Goal: Information Seeking & Learning: Learn about a topic

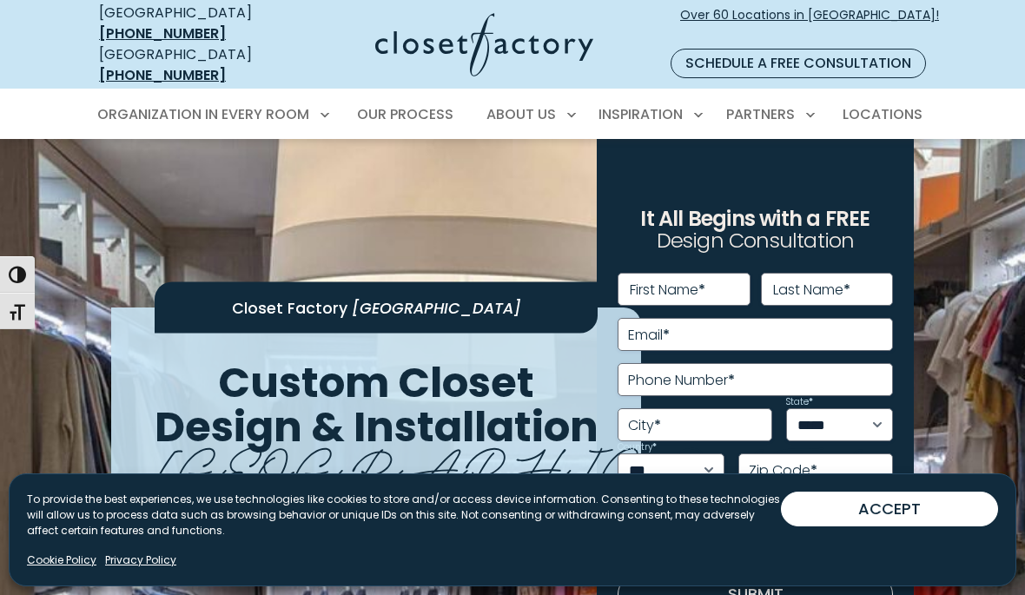
click at [893, 104] on span "Locations" at bounding box center [882, 114] width 80 height 20
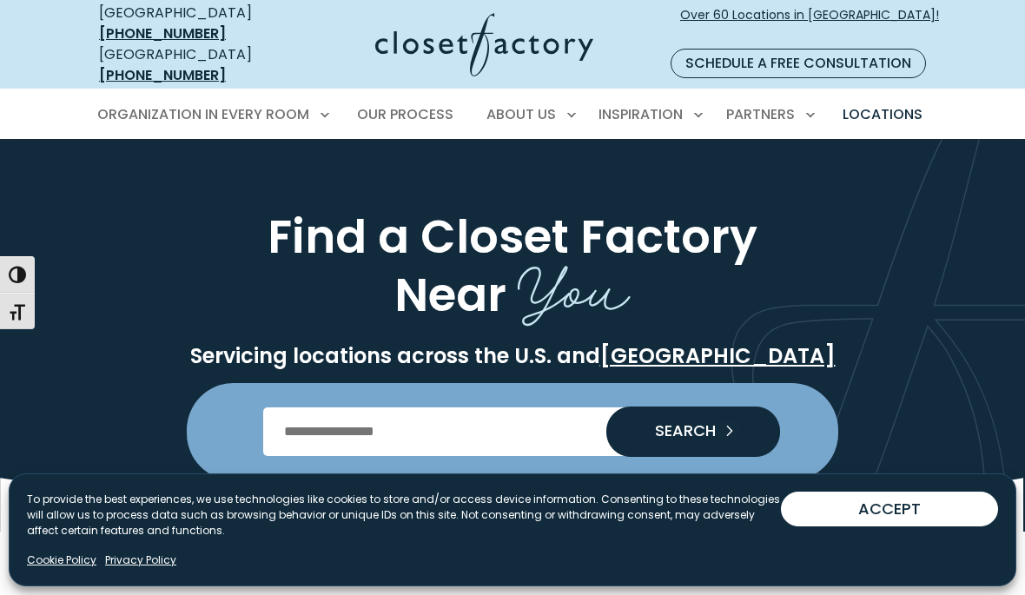
click at [299, 407] on input "Enter Postal Code" at bounding box center [512, 431] width 499 height 49
click at [327, 415] on input "Enter Postal Code" at bounding box center [512, 431] width 499 height 49
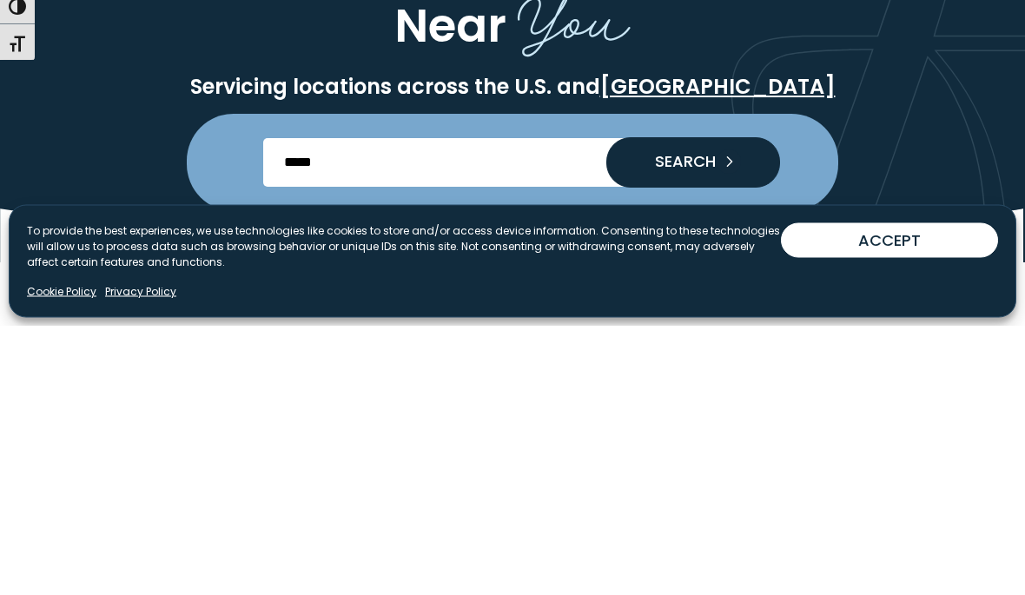
type input "*****"
click at [679, 423] on span "SEARCH" at bounding box center [678, 431] width 75 height 16
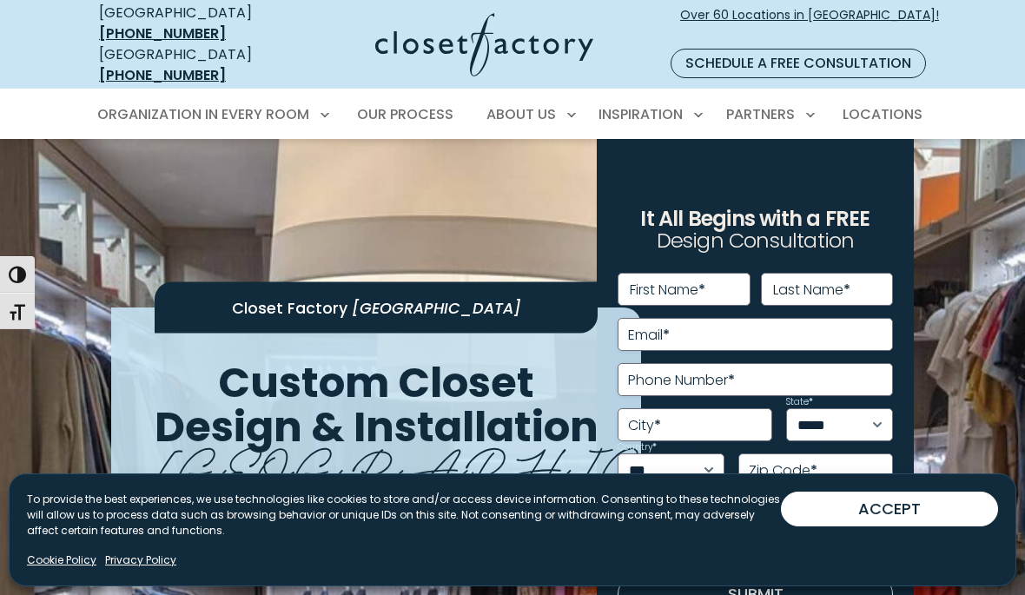
click at [848, 502] on button "ACCEPT" at bounding box center [889, 508] width 217 height 35
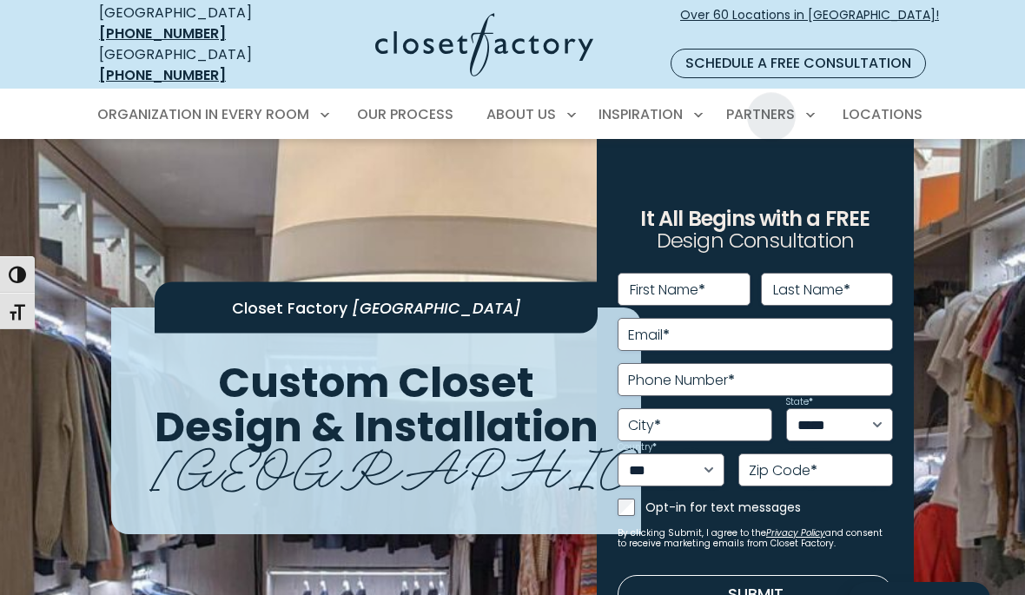
click at [881, 104] on span "Locations" at bounding box center [882, 114] width 80 height 20
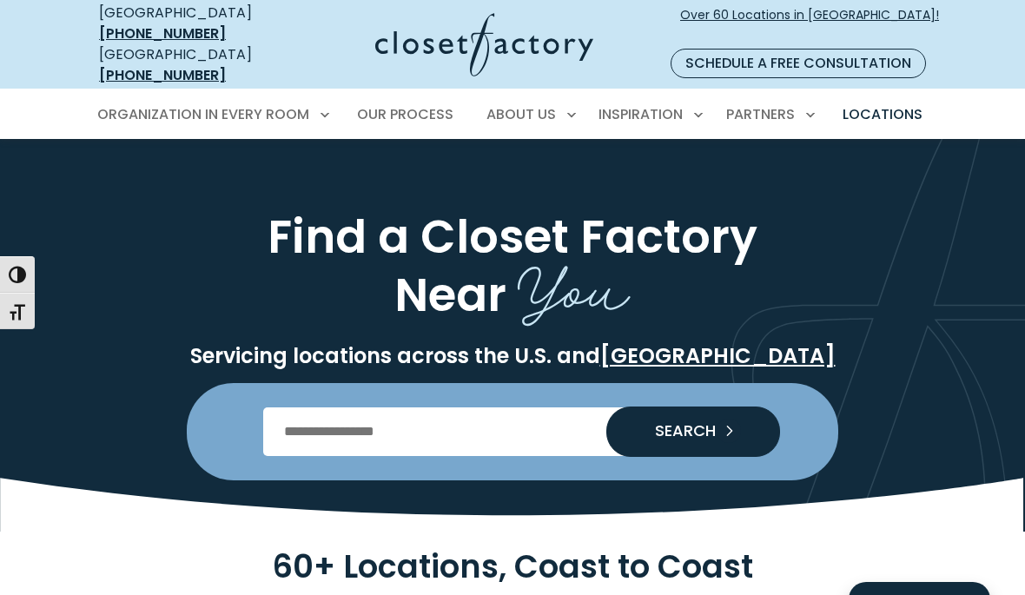
click at [358, 415] on input "Enter Postal Code" at bounding box center [512, 431] width 499 height 49
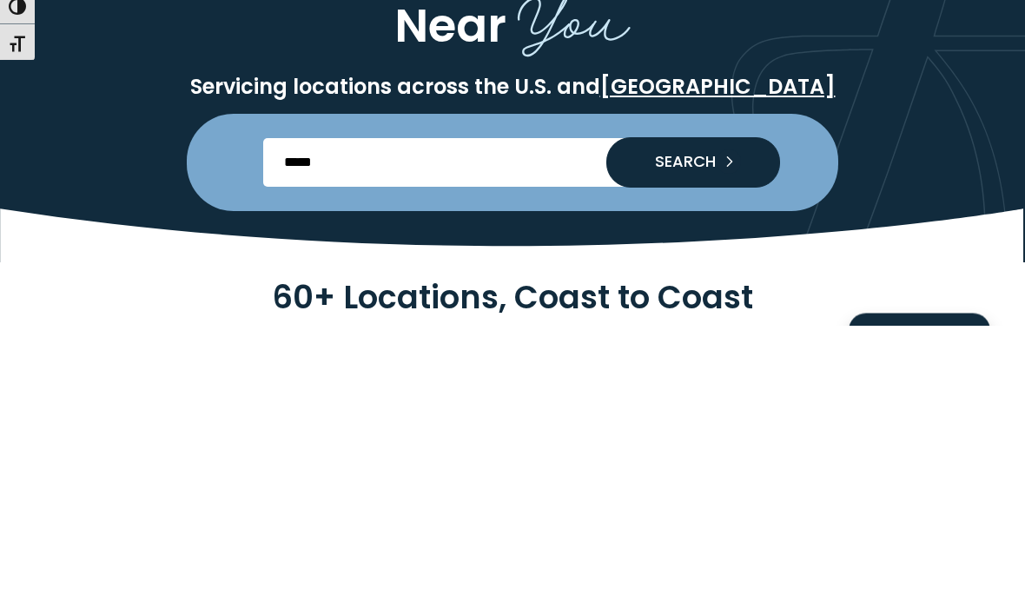
type input "*****"
click at [661, 423] on span "SEARCH" at bounding box center [678, 431] width 75 height 16
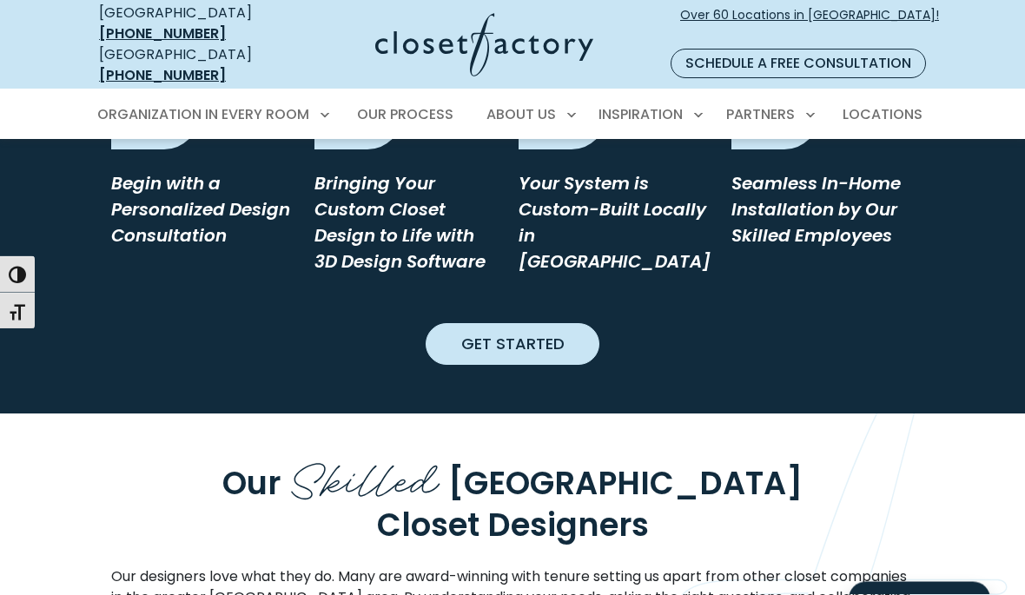
scroll to position [1719, 0]
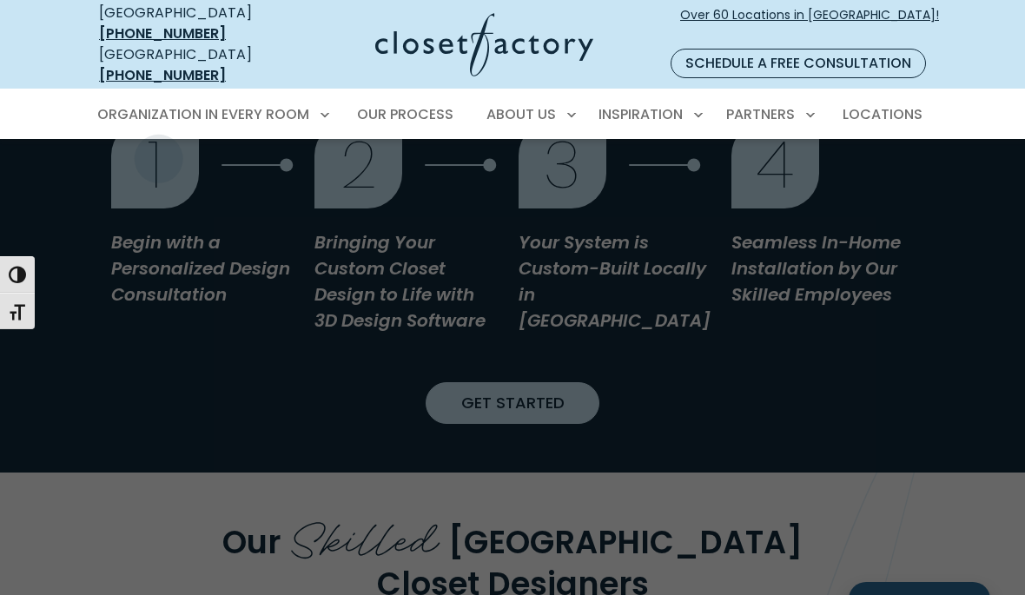
click at [121, 199] on span "Walk-In Closets" at bounding box center [161, 207] width 109 height 17
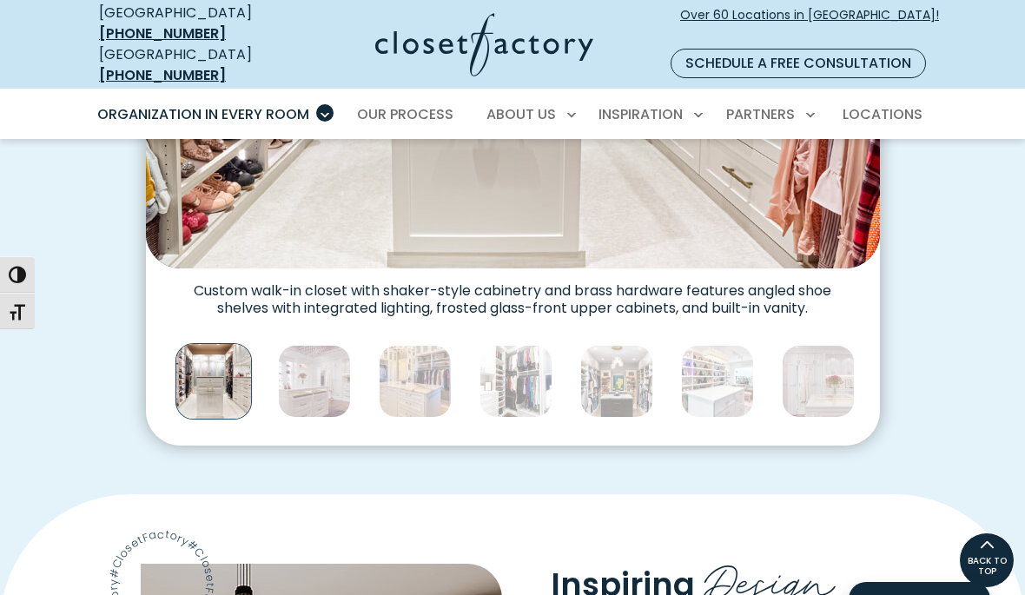
scroll to position [875, 0]
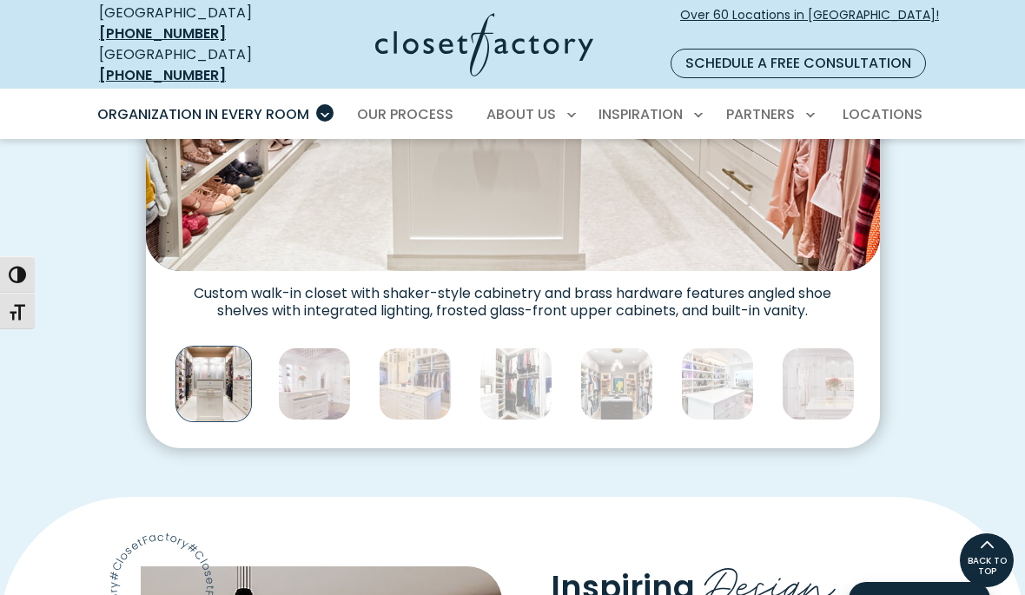
click at [299, 347] on img "Thumbnail Gallery" at bounding box center [314, 383] width 73 height 73
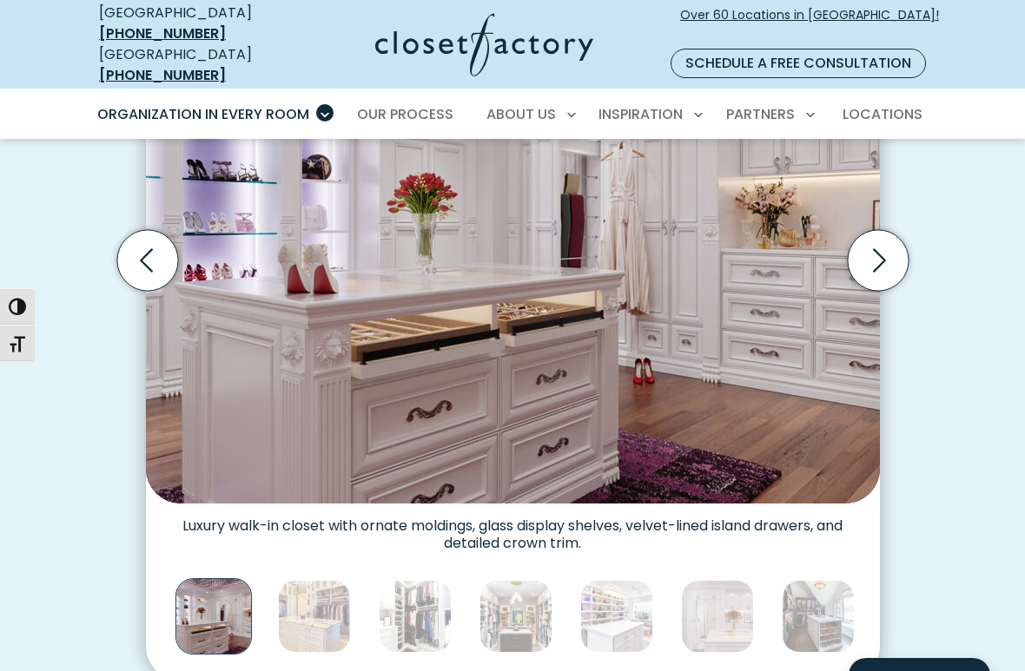
scroll to position [645, 0]
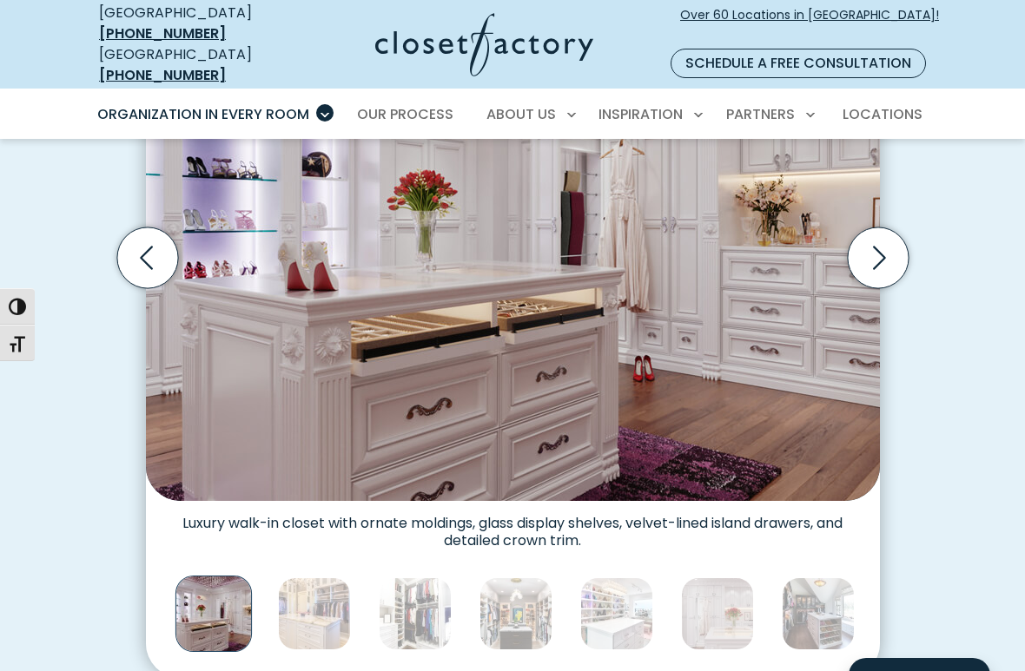
click at [418, 584] on img "Thumbnail Gallery" at bounding box center [415, 613] width 73 height 73
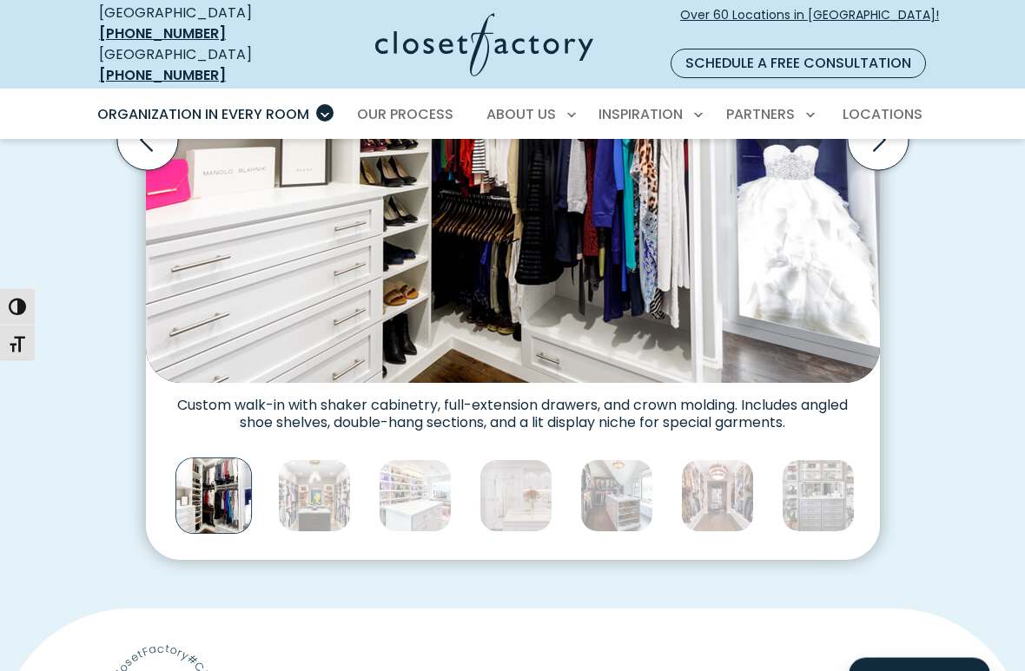
scroll to position [763, 0]
click at [410, 462] on img "Thumbnail Gallery" at bounding box center [415, 495] width 73 height 73
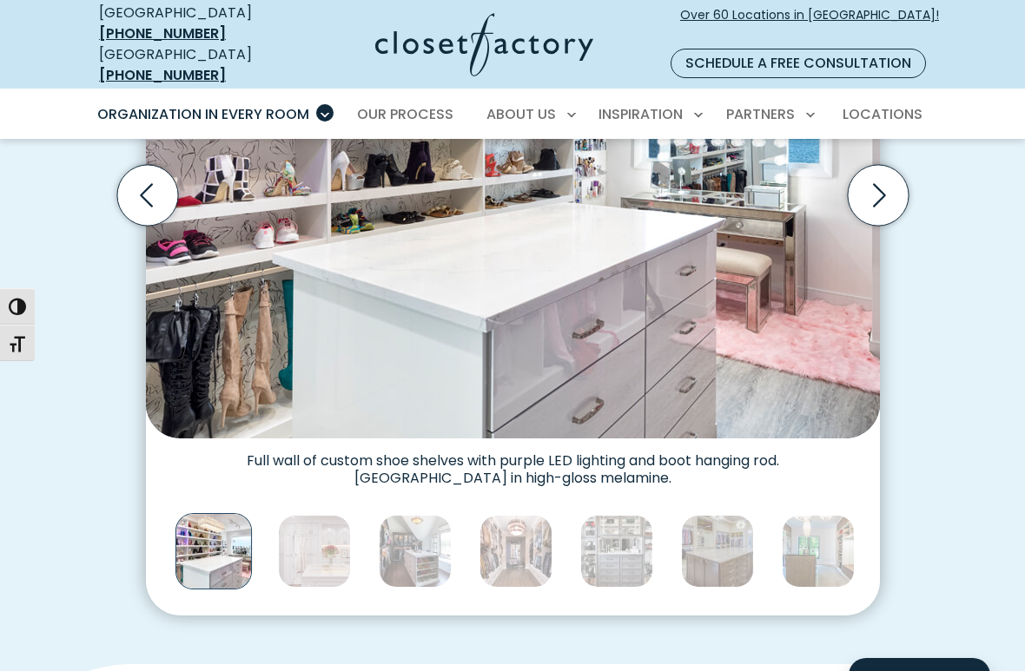
scroll to position [717, 0]
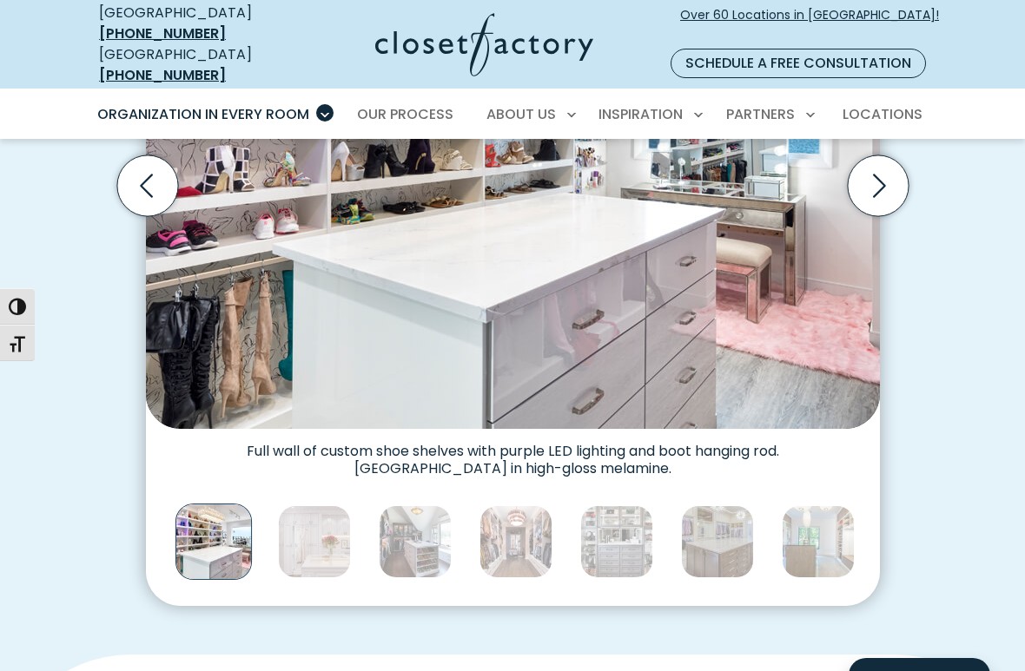
click at [423, 511] on img "Thumbnail Gallery" at bounding box center [415, 541] width 73 height 73
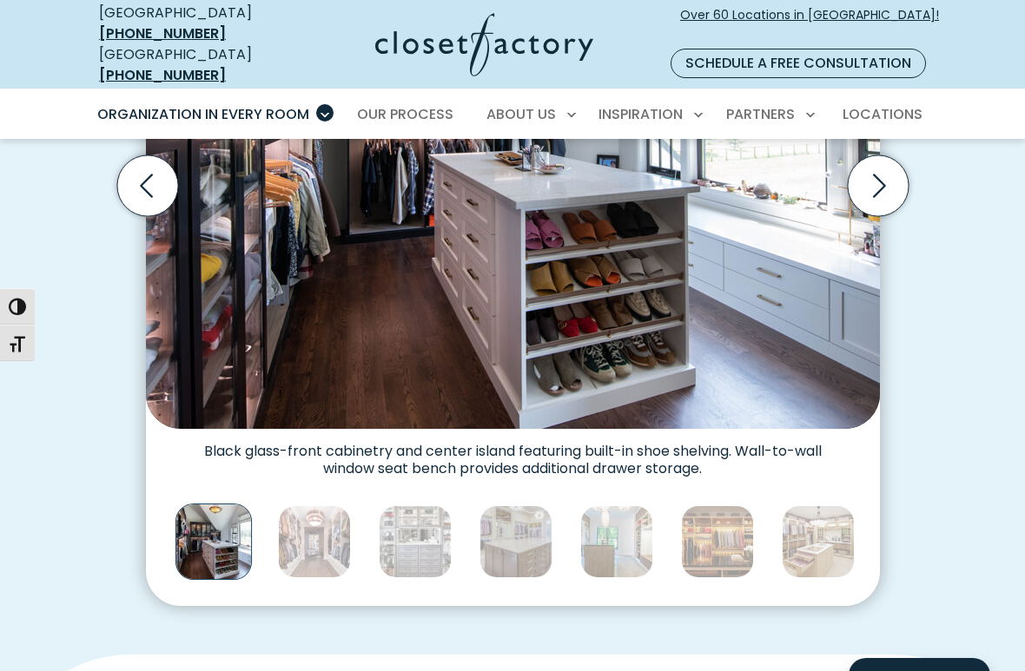
click at [426, 513] on img "Thumbnail Gallery" at bounding box center [415, 541] width 73 height 73
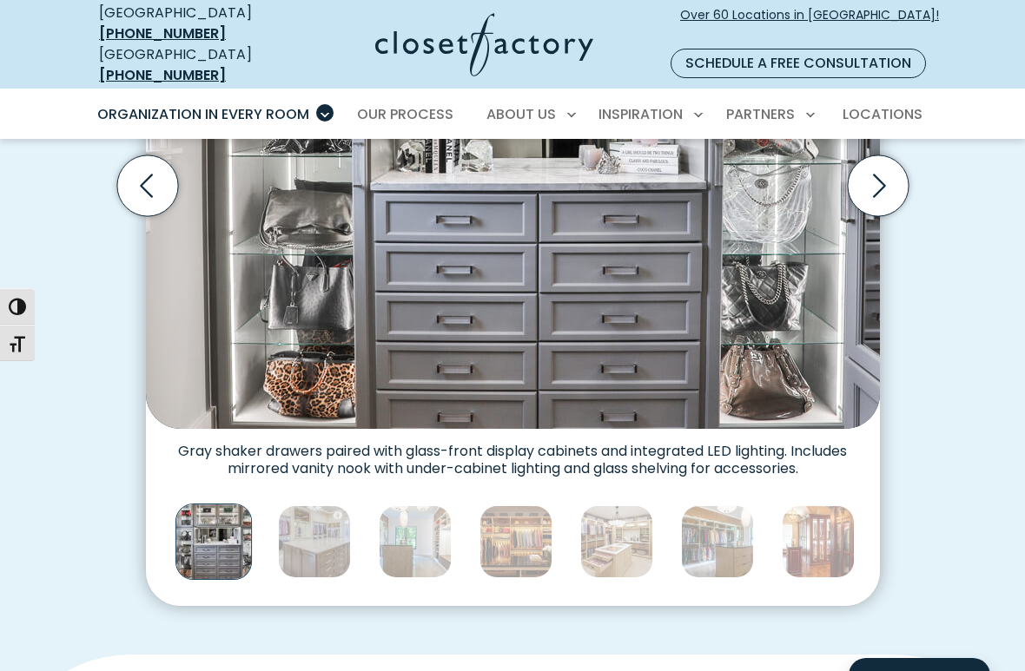
click at [430, 518] on img "Thumbnail Gallery" at bounding box center [415, 541] width 73 height 73
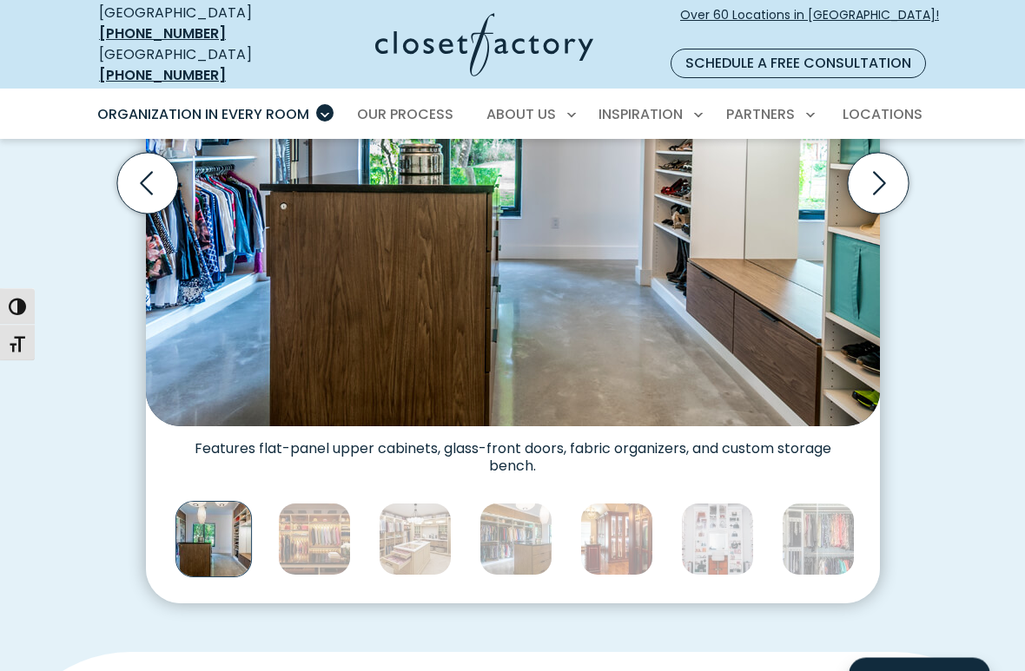
scroll to position [728, 0]
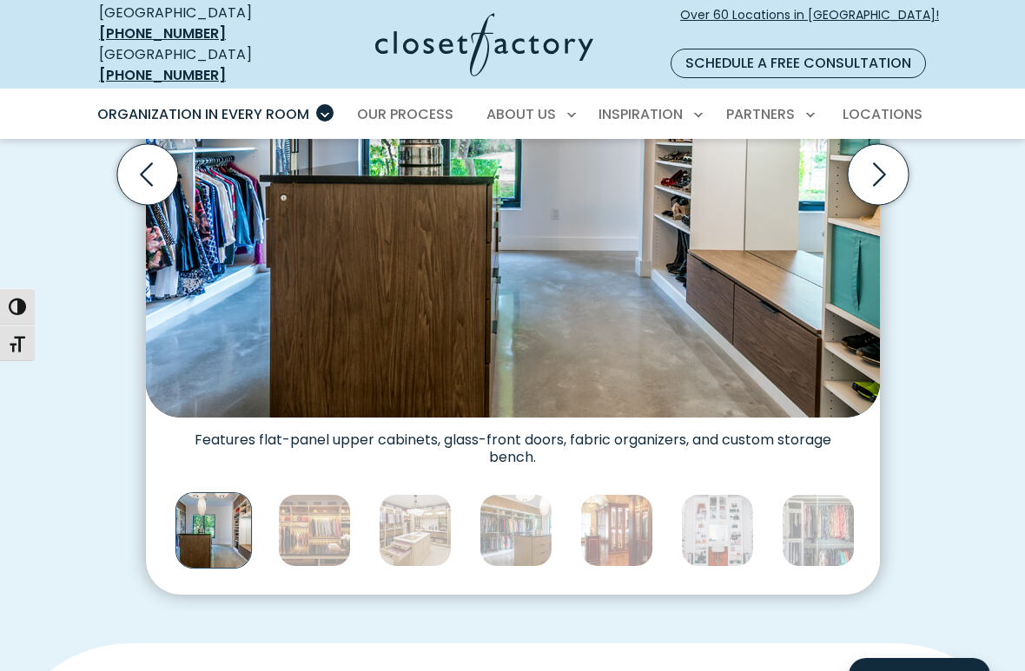
click at [487, 494] on img "Thumbnail Gallery" at bounding box center [515, 530] width 73 height 73
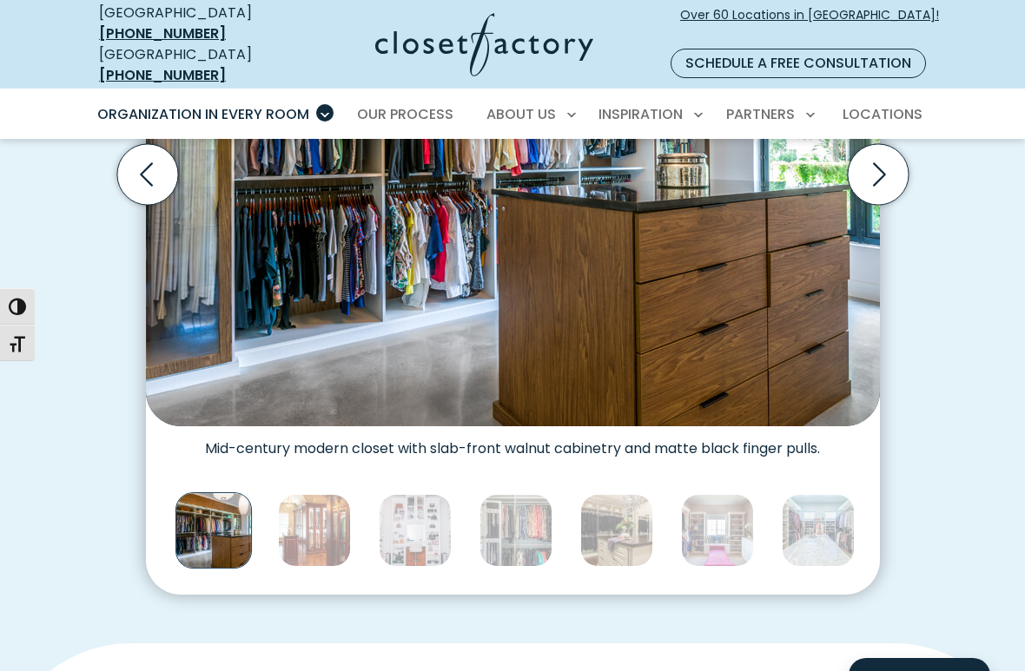
click at [505, 494] on img "Thumbnail Gallery" at bounding box center [515, 530] width 73 height 73
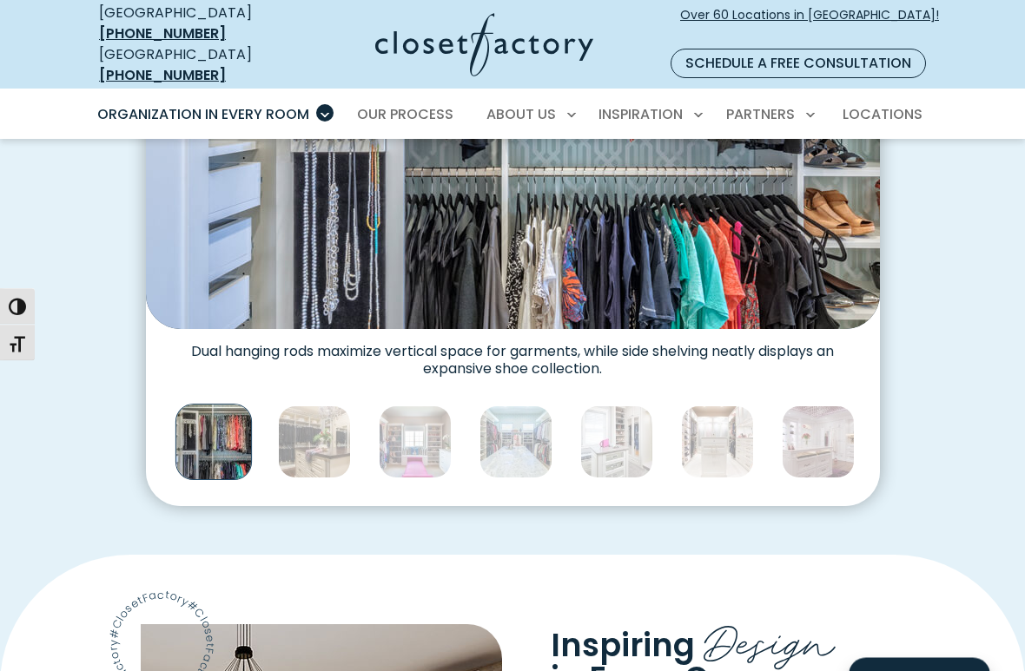
scroll to position [818, 0]
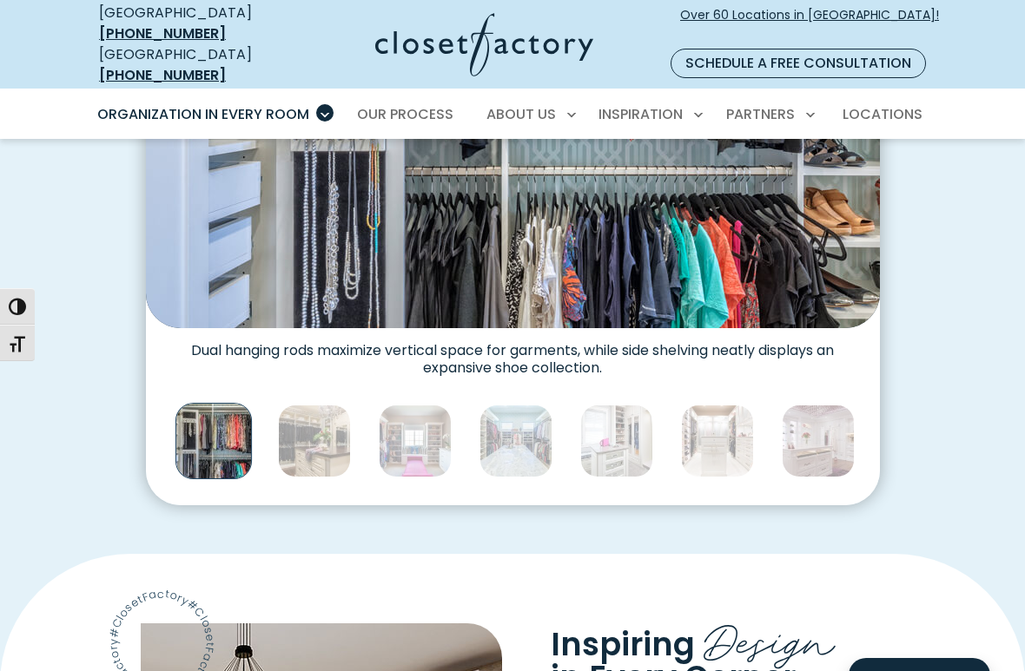
click at [506, 427] on img "Thumbnail Gallery" at bounding box center [515, 441] width 73 height 73
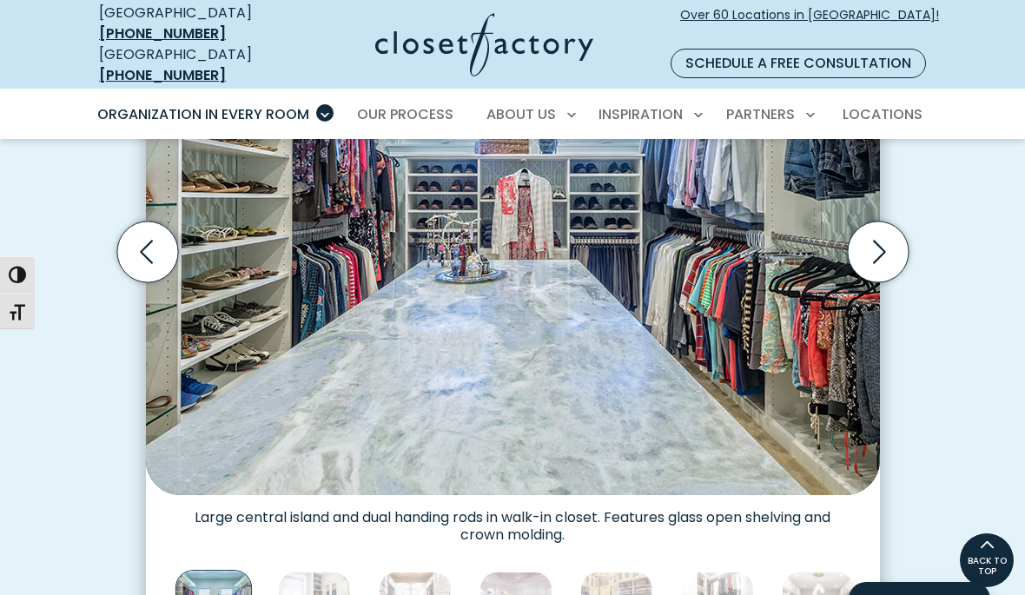
scroll to position [650, 0]
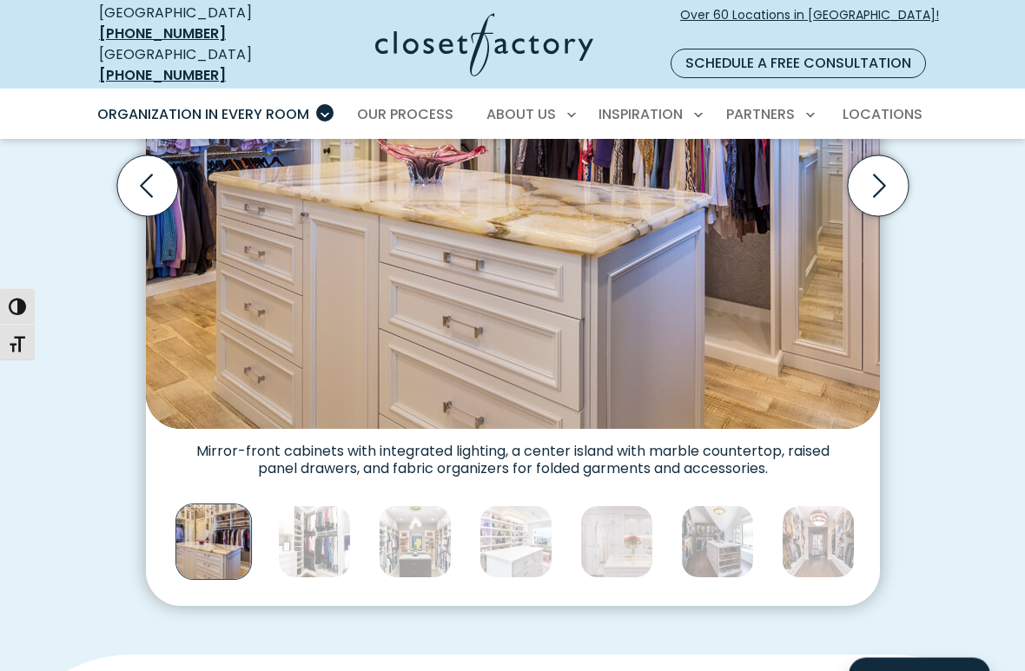
scroll to position [729, 0]
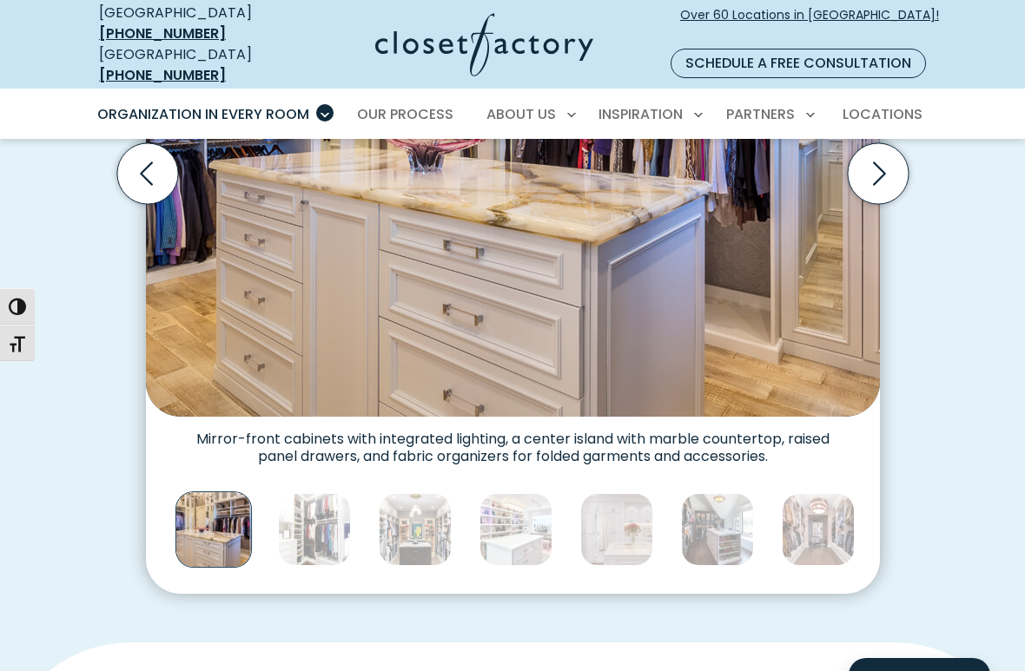
click at [728, 507] on img "Thumbnail Gallery" at bounding box center [717, 529] width 73 height 73
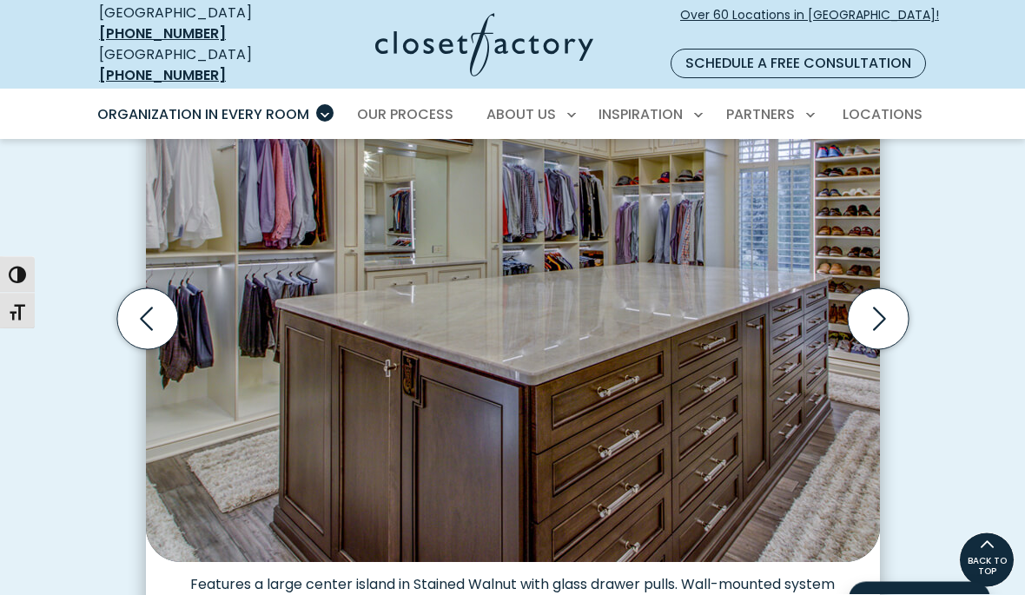
scroll to position [582, 0]
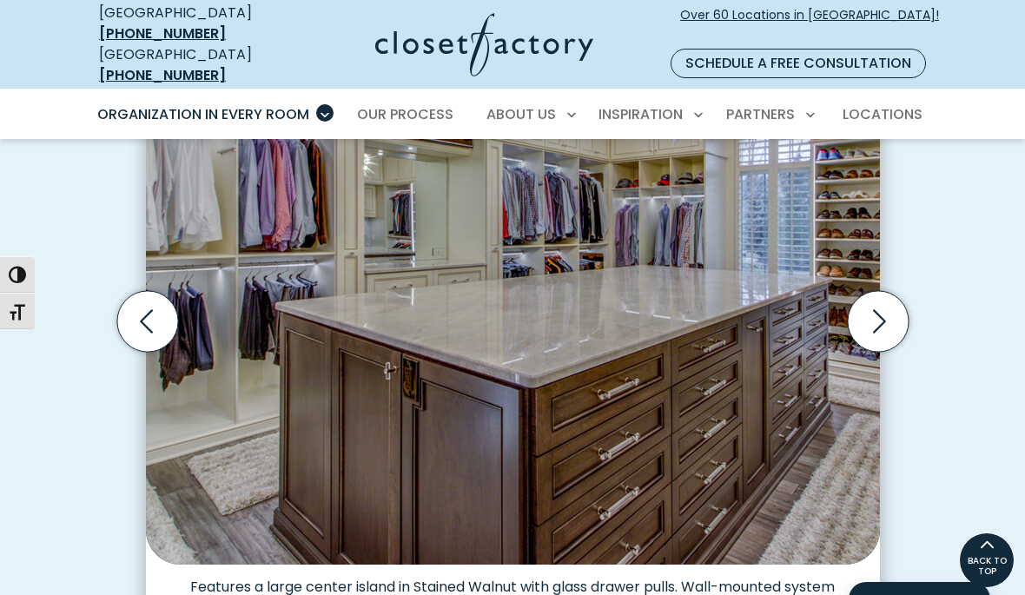
click at [866, 291] on icon "Next slide" at bounding box center [877, 321] width 61 height 61
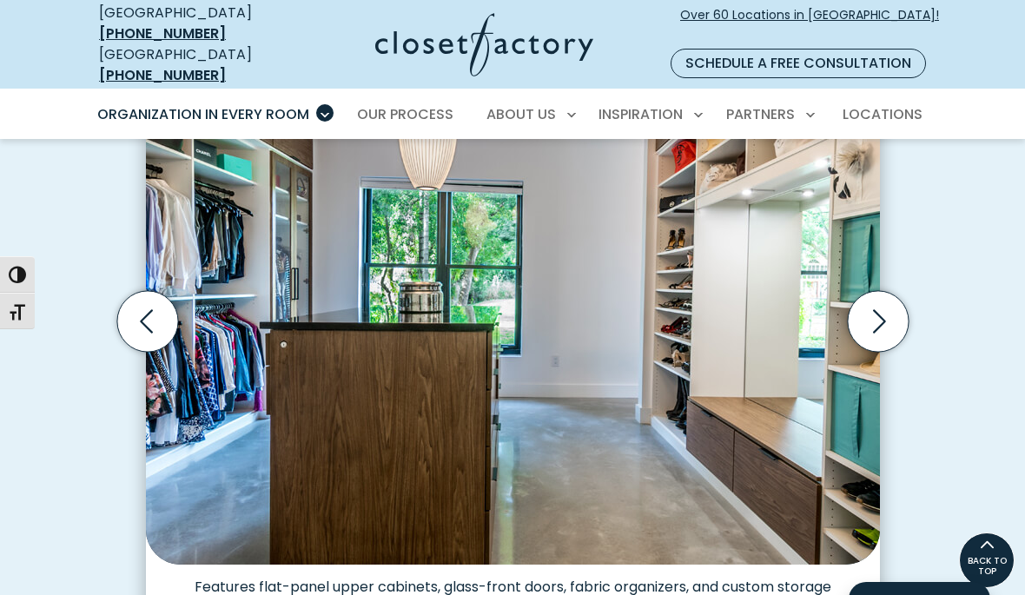
click at [879, 301] on icon "Next slide" at bounding box center [877, 321] width 61 height 61
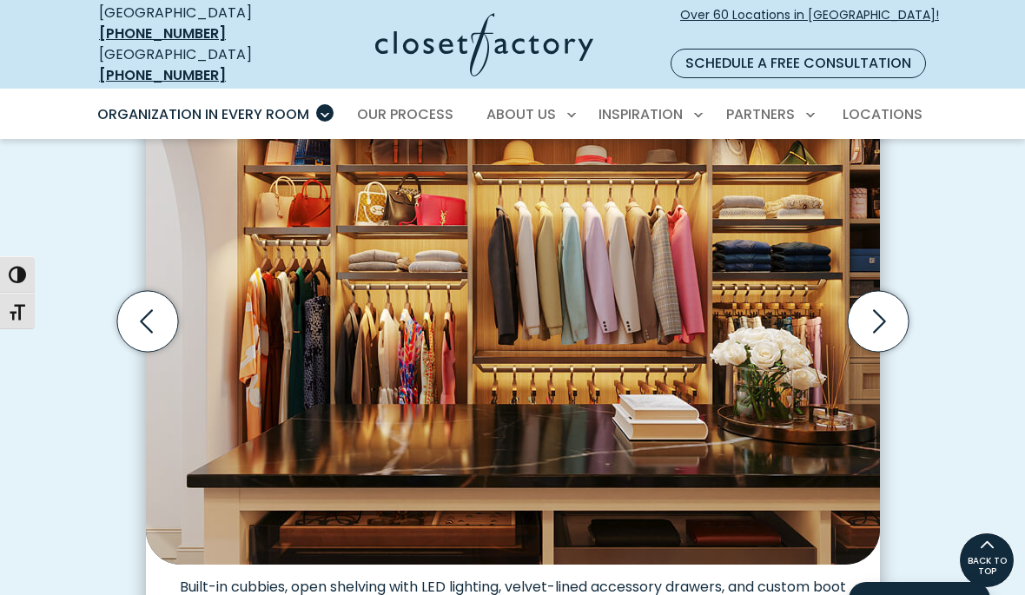
click at [882, 291] on icon "Next slide" at bounding box center [877, 321] width 61 height 61
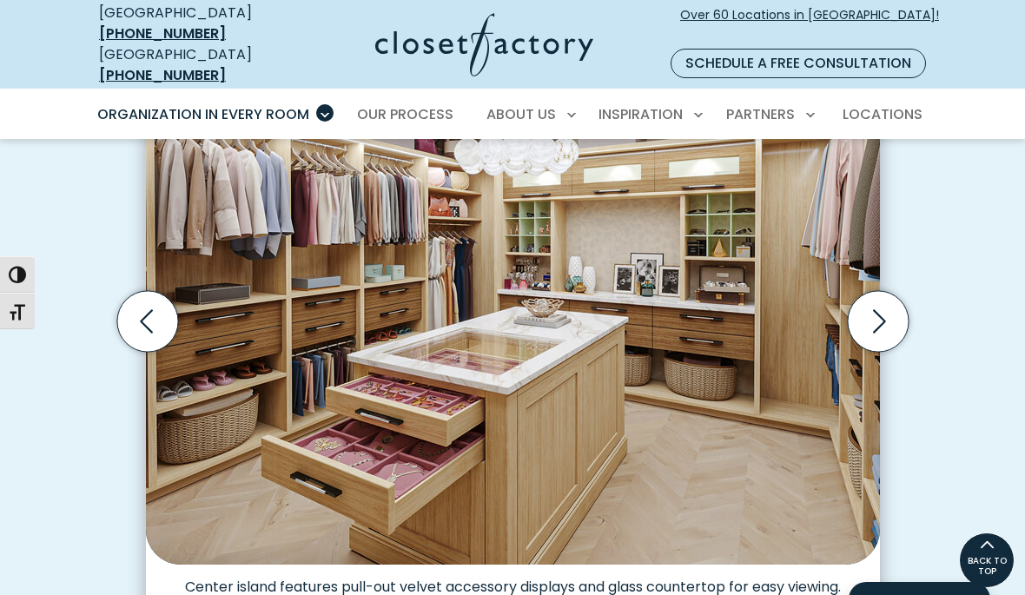
click at [873, 297] on icon "Next slide" at bounding box center [877, 321] width 61 height 61
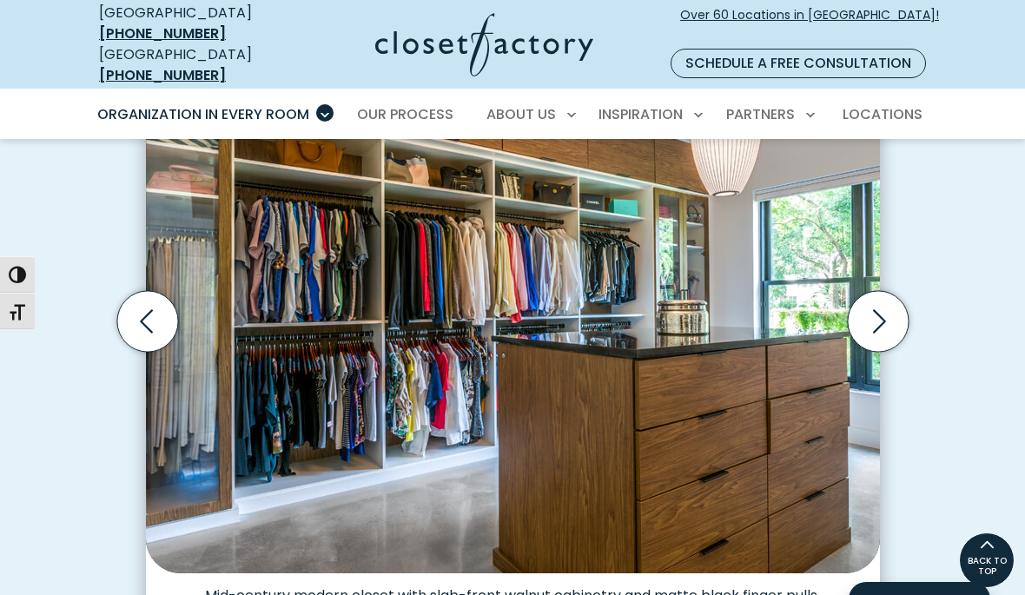
click at [874, 299] on icon "Next slide" at bounding box center [877, 321] width 61 height 61
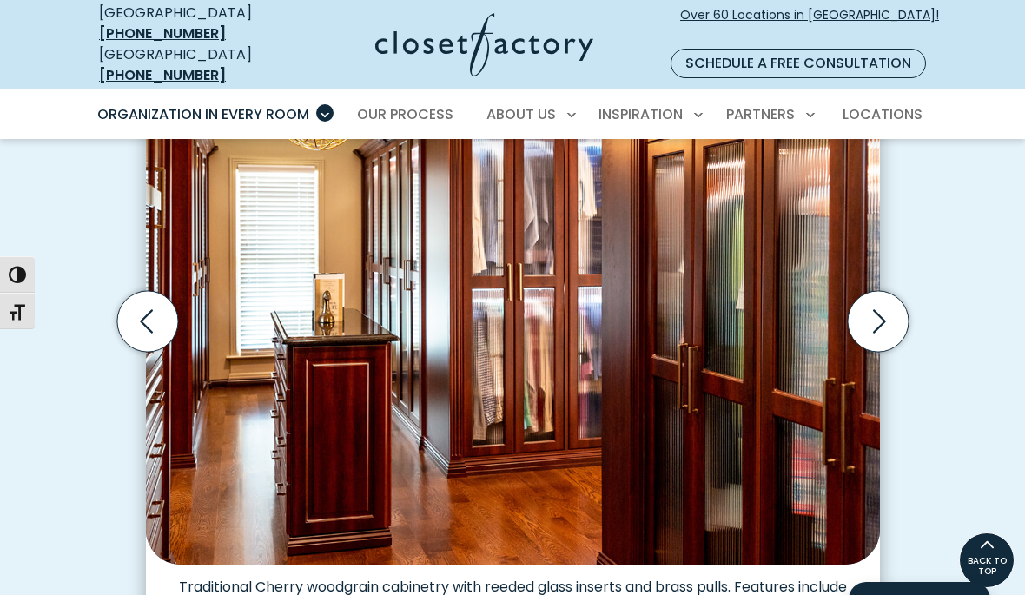
click at [871, 303] on icon "Next slide" at bounding box center [877, 321] width 61 height 61
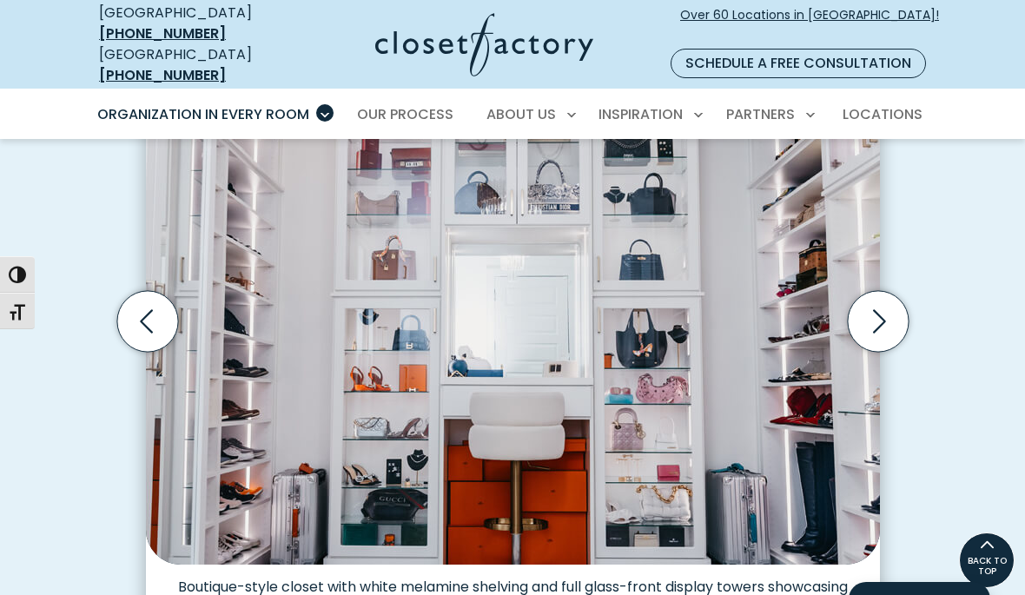
click at [869, 303] on icon "Next slide" at bounding box center [877, 321] width 61 height 61
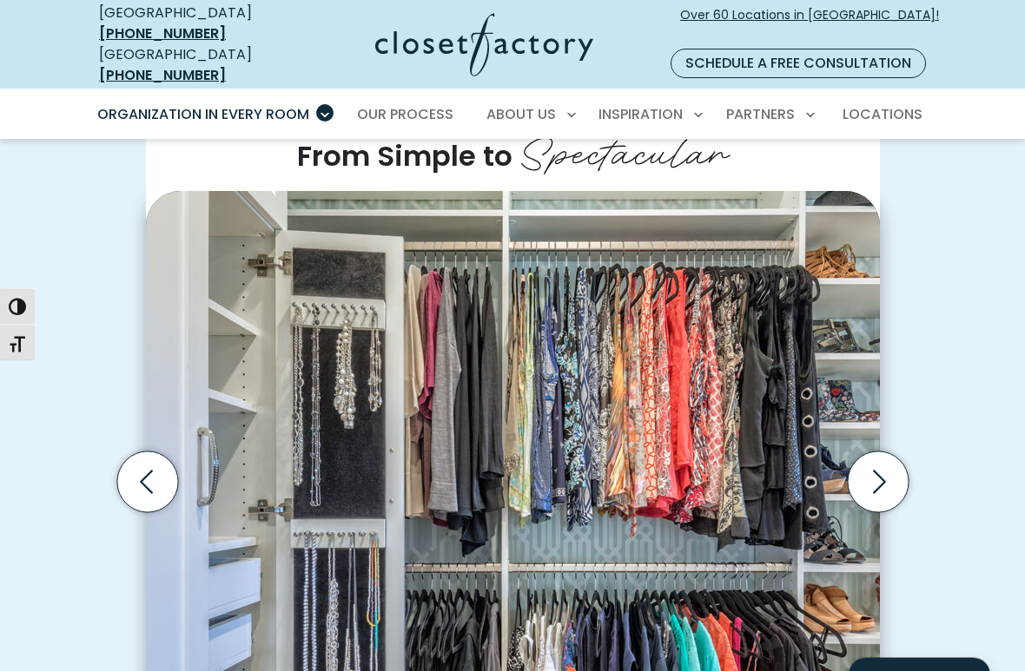
scroll to position [421, 0]
click at [866, 452] on icon "Next slide" at bounding box center [877, 482] width 61 height 61
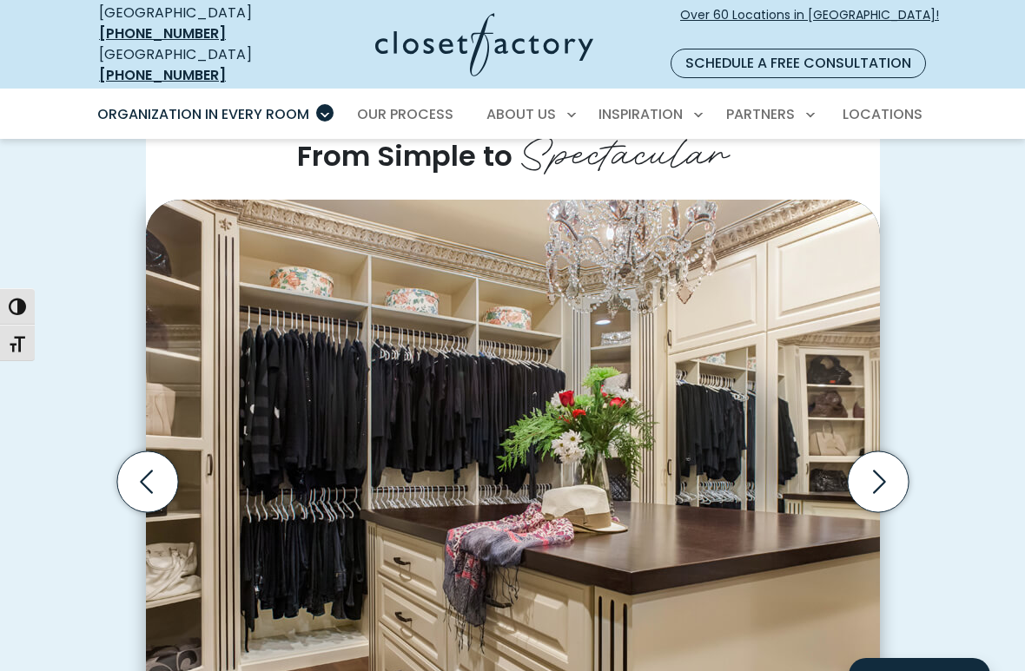
click at [859, 460] on icon "Next slide" at bounding box center [877, 482] width 61 height 61
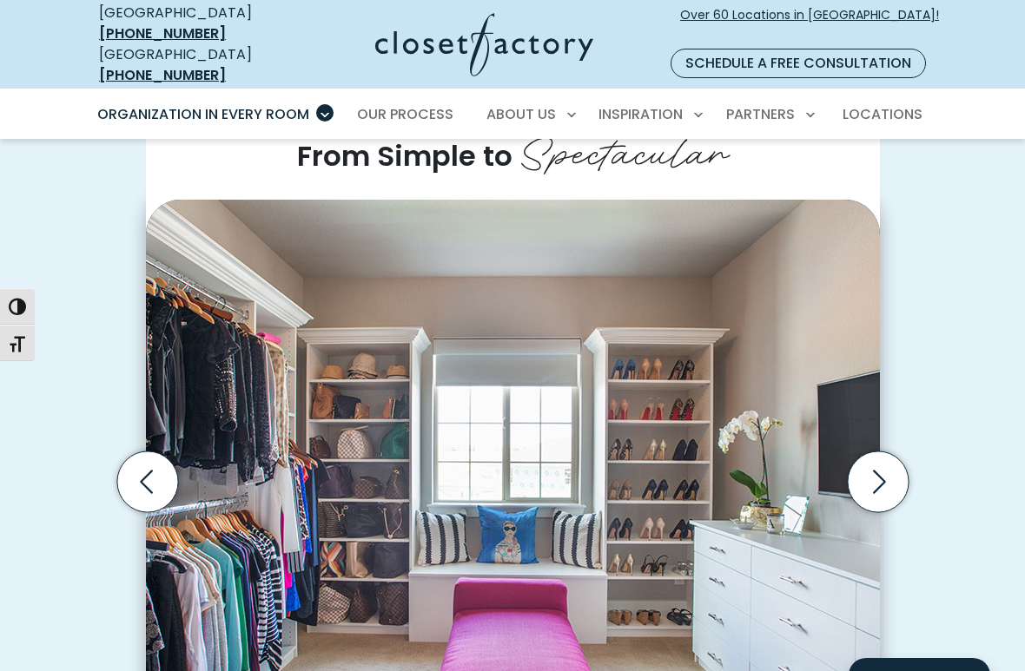
click at [861, 463] on icon "Next slide" at bounding box center [877, 482] width 61 height 61
